Goal: Find specific page/section: Find specific page/section

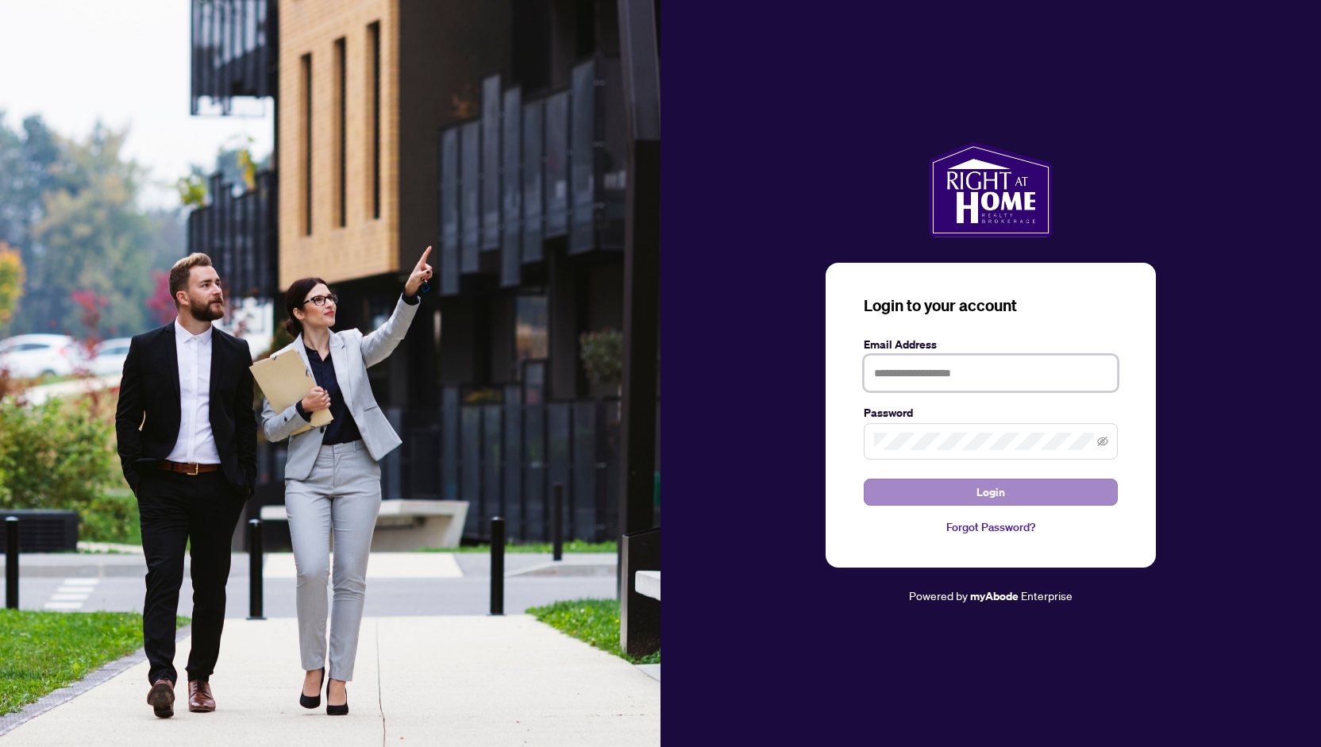
type input "**********"
click at [1002, 493] on span "Login" at bounding box center [991, 492] width 29 height 25
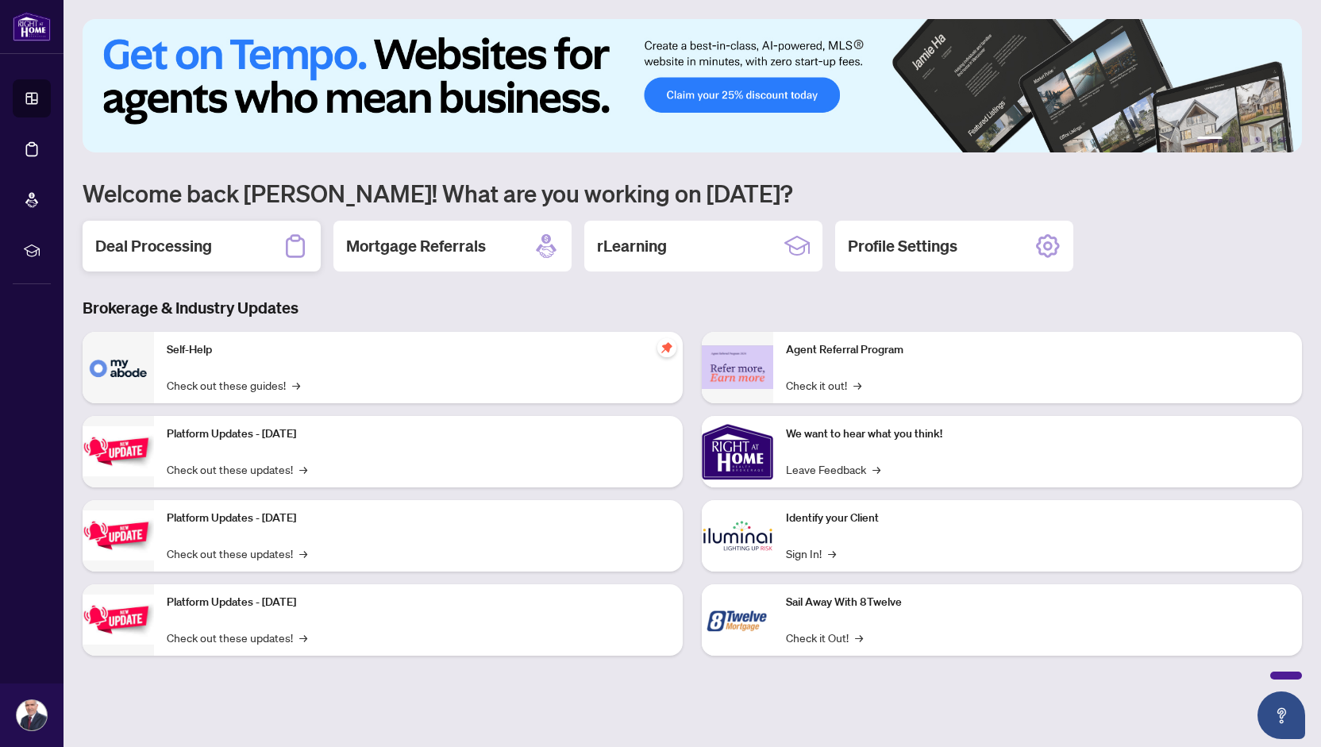
click at [156, 243] on h2 "Deal Processing" at bounding box center [153, 246] width 117 height 22
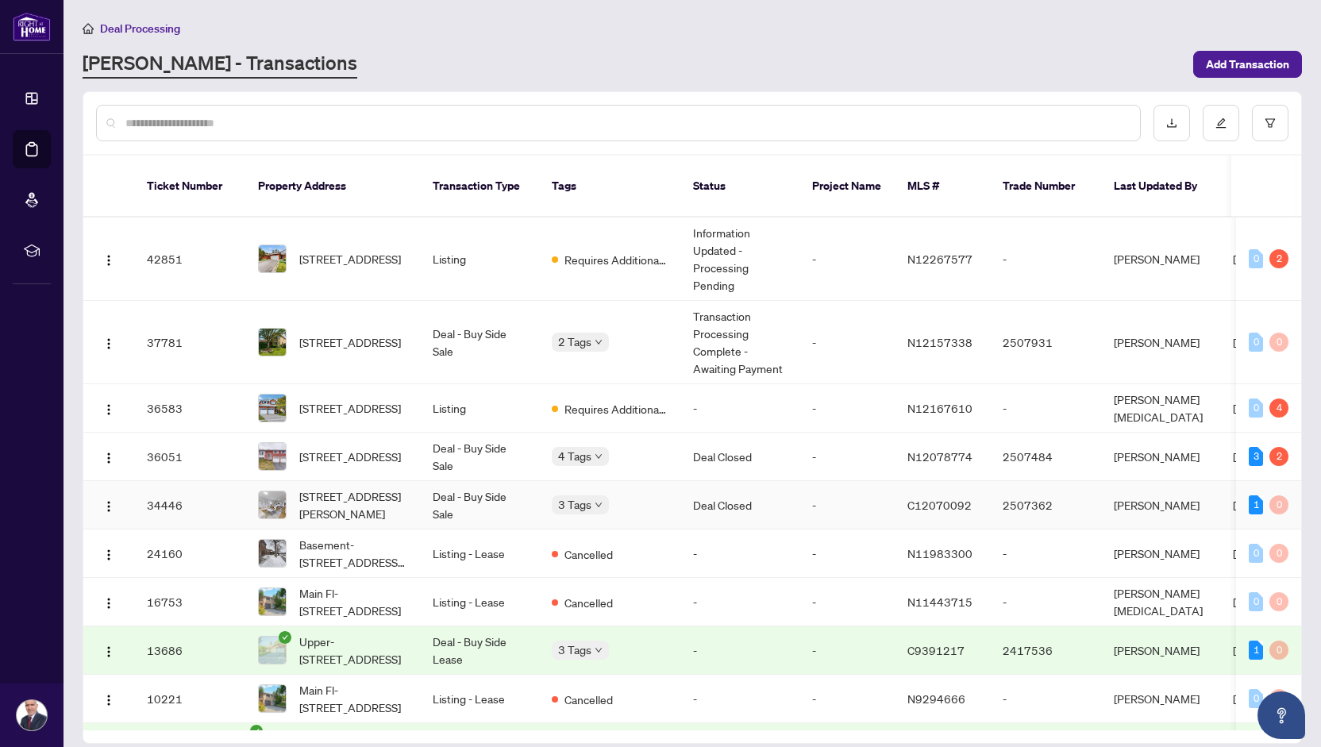
click at [424, 481] on td "Deal - Buy Side Sale" at bounding box center [479, 505] width 119 height 48
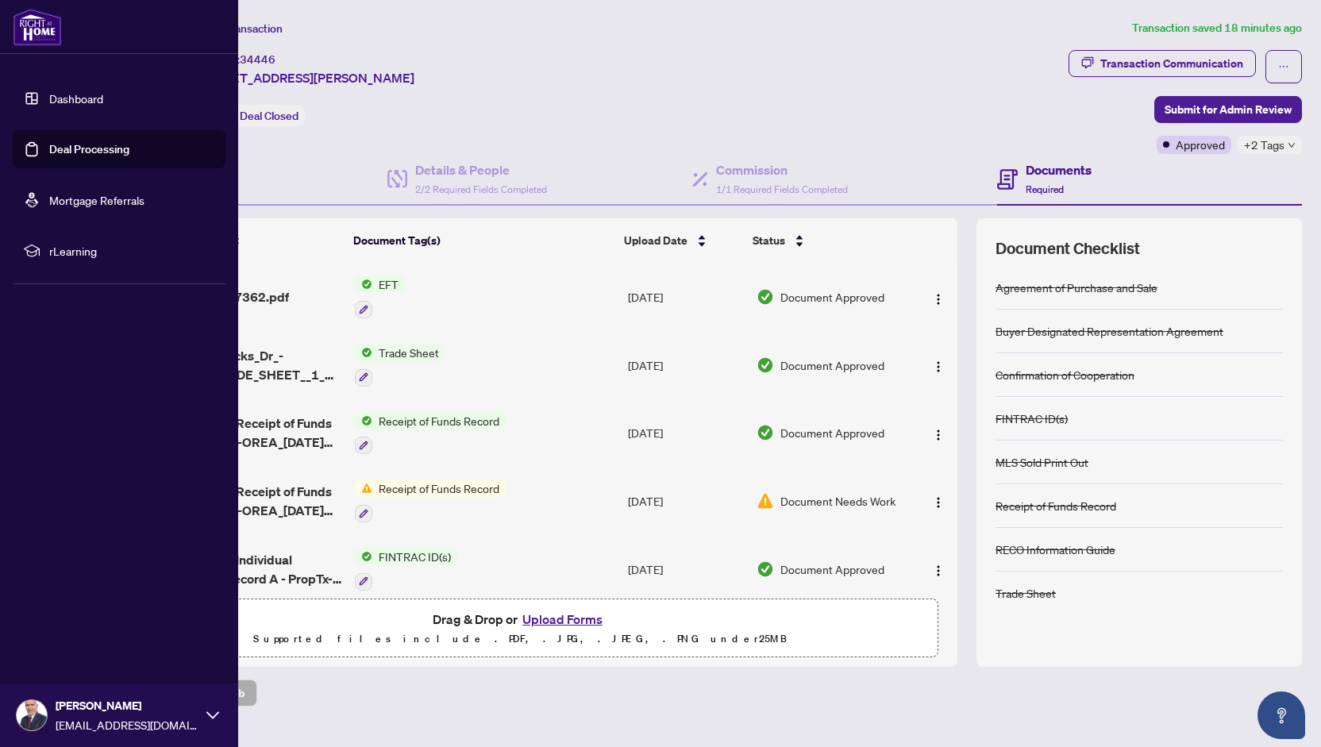
click at [214, 716] on icon at bounding box center [212, 715] width 13 height 7
click at [214, 716] on icon at bounding box center [212, 715] width 13 height 13
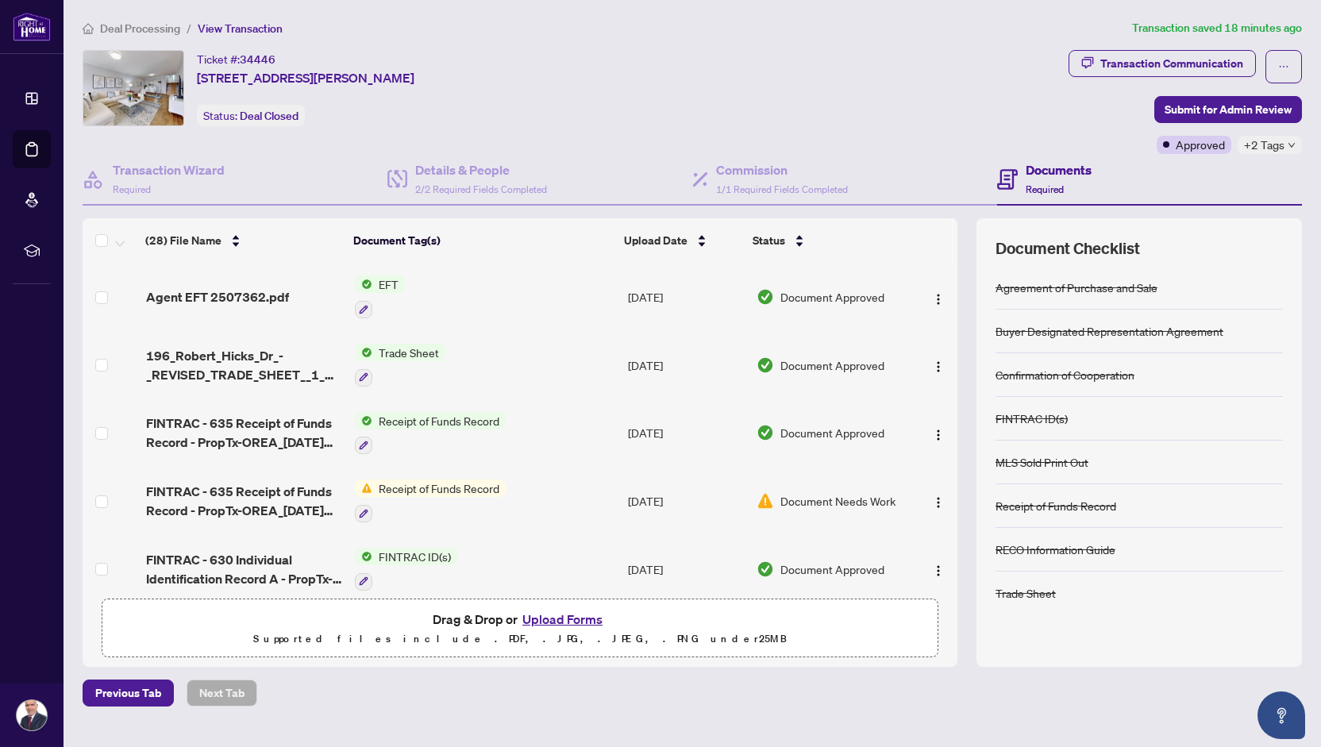
click at [741, 79] on div "Ticket #: 34446 [STREET_ADDRESS][PERSON_NAME] Status: Deal Closed" at bounding box center [573, 88] width 980 height 76
